Goal: Communication & Community: Ask a question

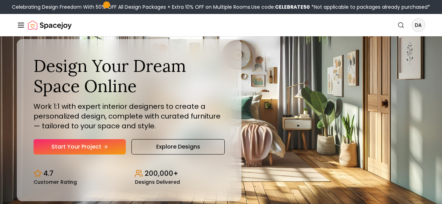
click at [36, 31] on img "Spacejoy" at bounding box center [50, 25] width 44 height 14
click at [224, 195] on div "Design Your Dream Space Online Work 1:1 with expert interior designers to creat…" at bounding box center [221, 120] width 442 height 168
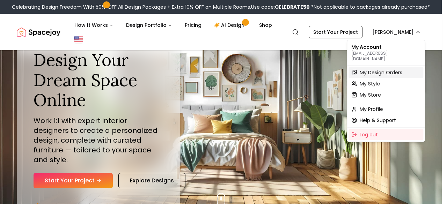
click at [378, 71] on div "My Design Orders" at bounding box center [385, 72] width 75 height 11
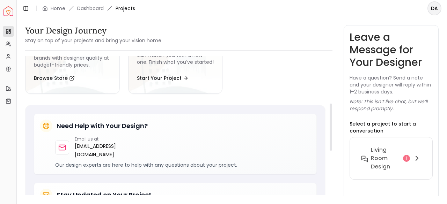
scroll to position [274, 0]
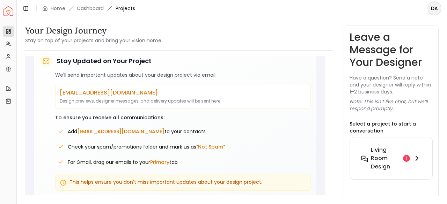
click at [391, 155] on h6 "Living Room Design" at bounding box center [385, 158] width 29 height 25
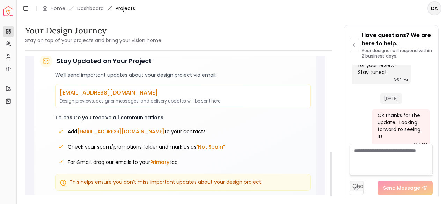
click at [378, 162] on textarea at bounding box center [390, 159] width 83 height 31
click at [85, 10] on link "Dashboard" at bounding box center [90, 8] width 27 height 7
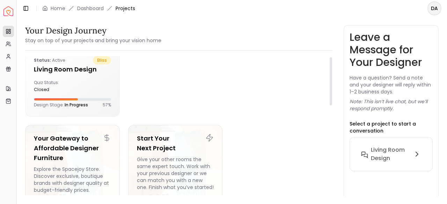
scroll to position [35, 0]
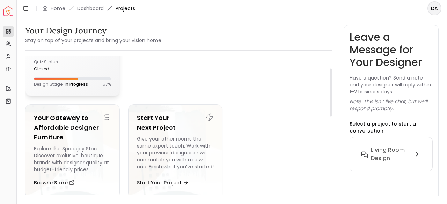
click at [102, 71] on div "Quiz Status: closed" at bounding box center [72, 65] width 77 height 13
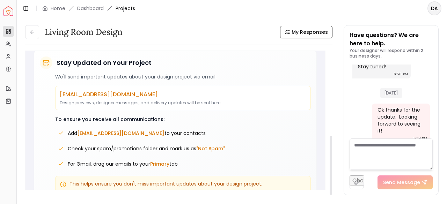
scroll to position [200, 0]
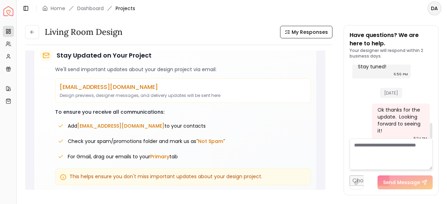
click at [386, 147] on textarea at bounding box center [390, 154] width 83 height 31
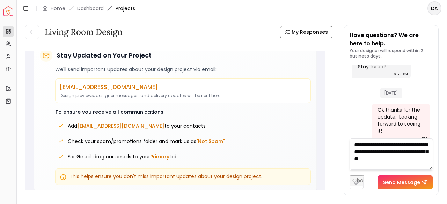
type textarea "**********"
click at [397, 182] on button "Send Message" at bounding box center [404, 183] width 55 height 14
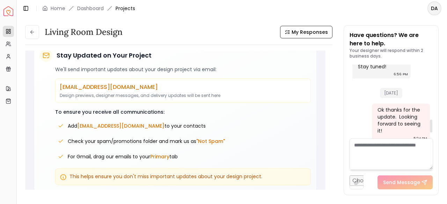
scroll to position [346, 0]
